Goal: Task Accomplishment & Management: Use online tool/utility

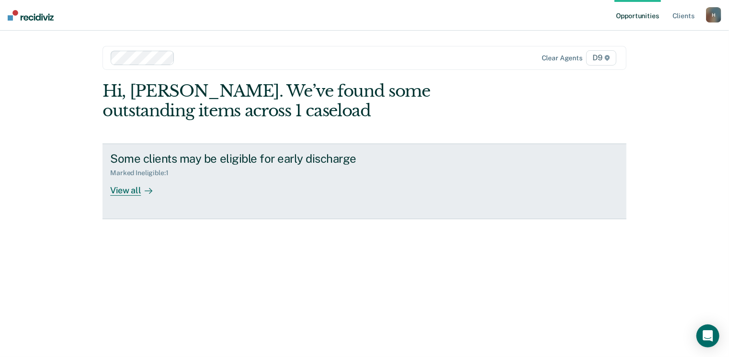
click at [119, 189] on div "View all" at bounding box center [137, 186] width 54 height 19
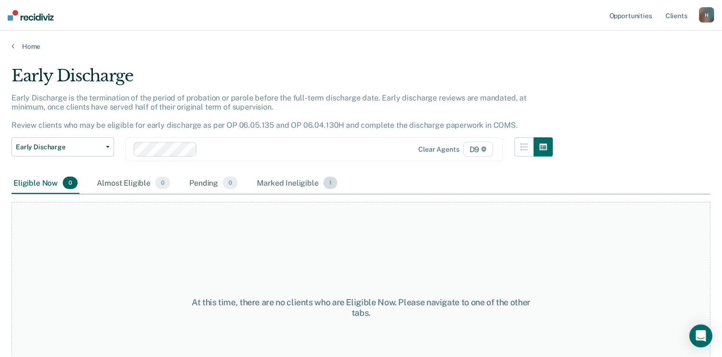
click at [285, 184] on div "Marked Ineligible 1" at bounding box center [297, 183] width 84 height 21
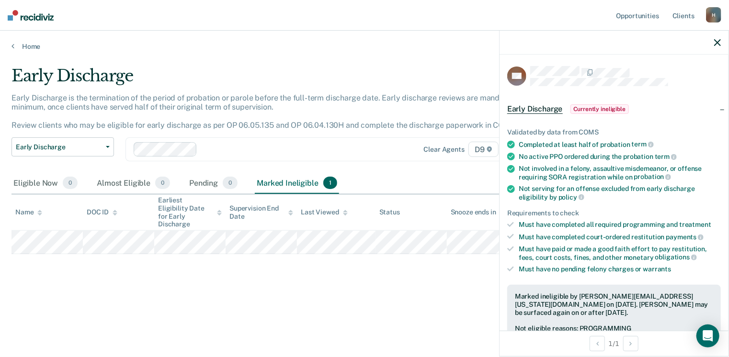
click at [716, 42] on icon "button" at bounding box center [717, 42] width 7 height 7
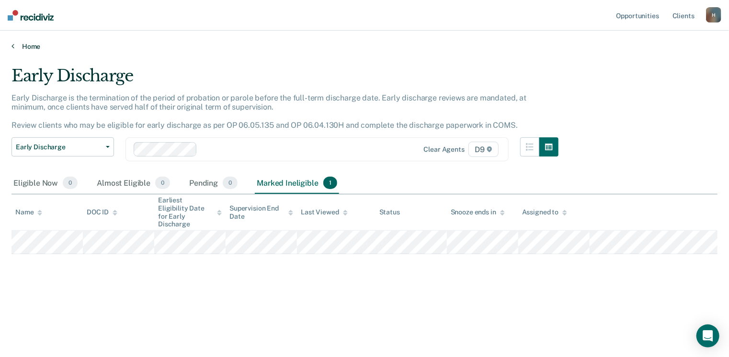
click at [30, 48] on link "Home" at bounding box center [364, 46] width 706 height 9
